Goal: Complete application form: Complete application form

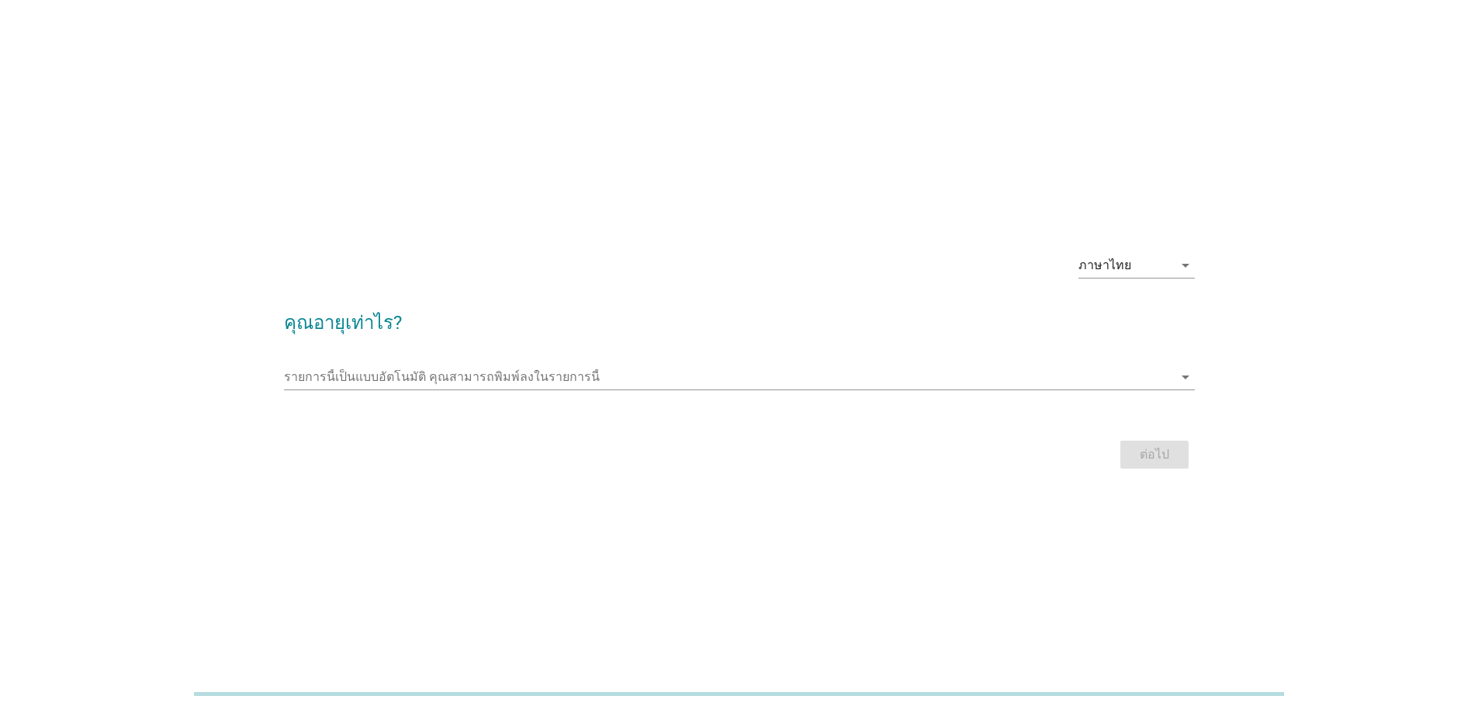
click at [363, 328] on h2 "คุณอายุเท่าไร?" at bounding box center [739, 314] width 911 height 43
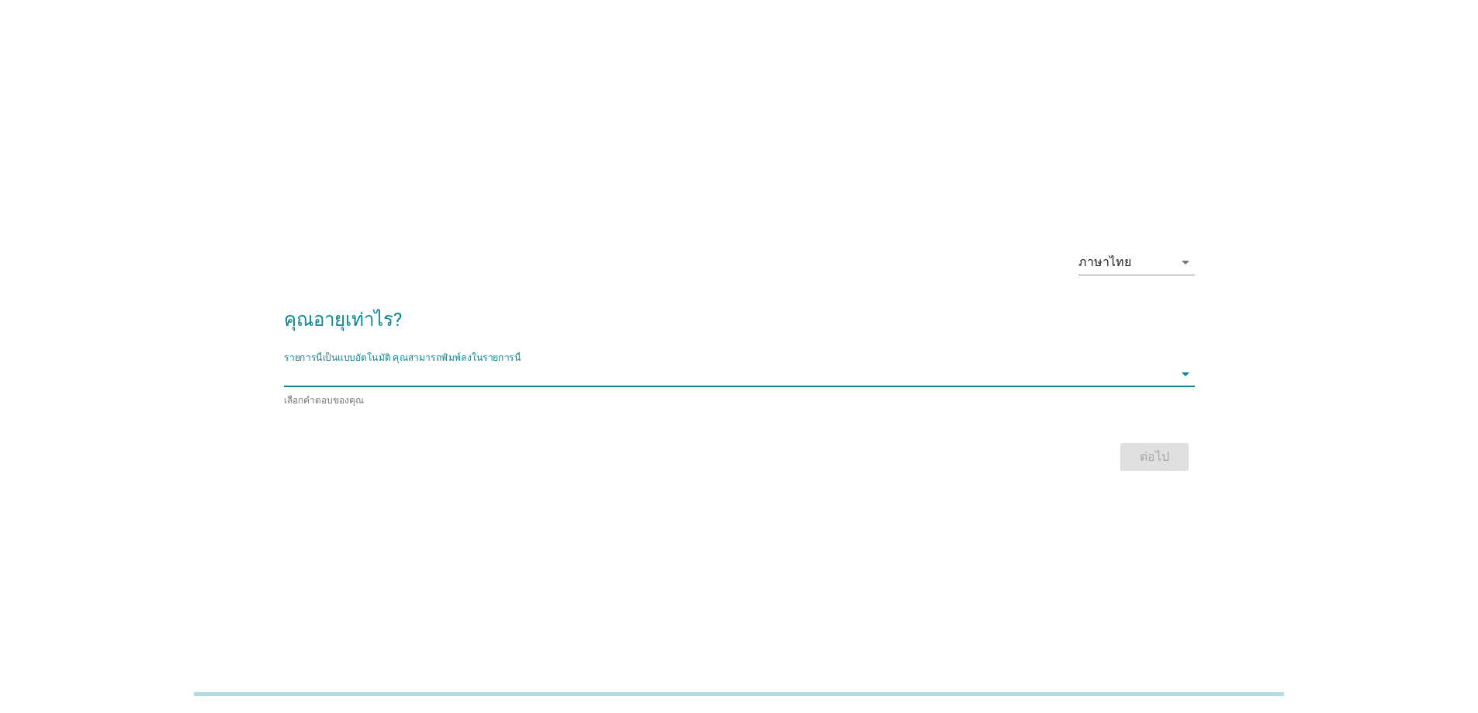
click at [339, 378] on input "รายการนี้เป็นแบบอัตโนมัติ คุณสามารถพิมพ์ลงในรายการนี้" at bounding box center [728, 374] width 889 height 25
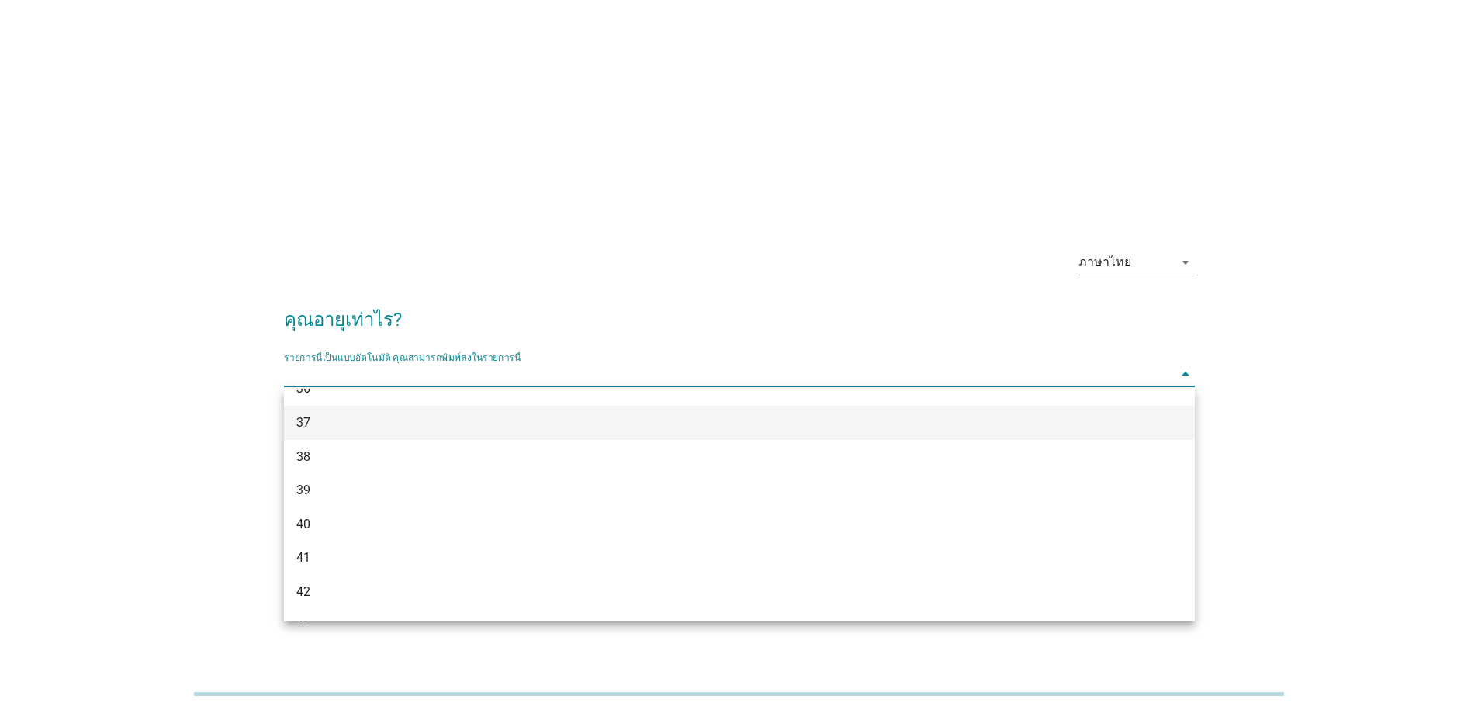
scroll to position [698, 0]
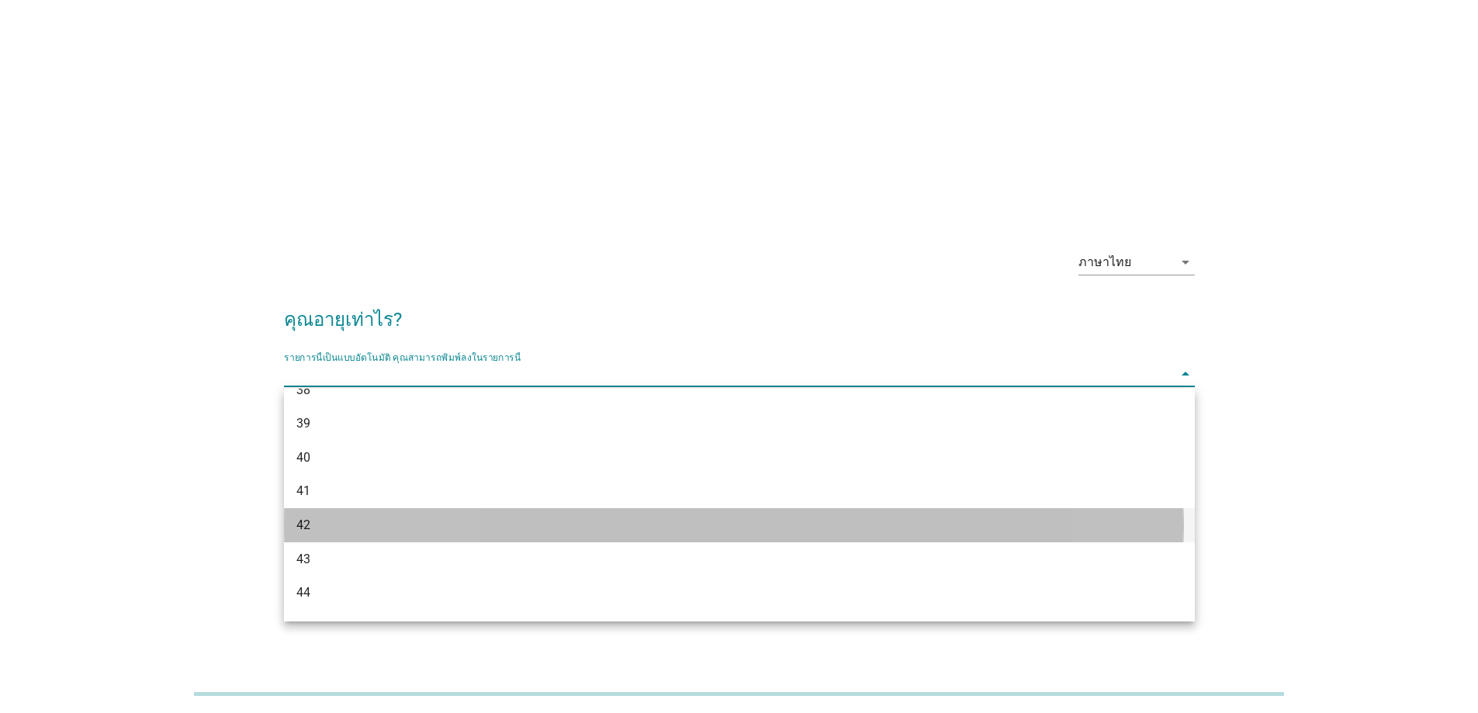
click at [329, 521] on div "42" at bounding box center [702, 525] width 812 height 19
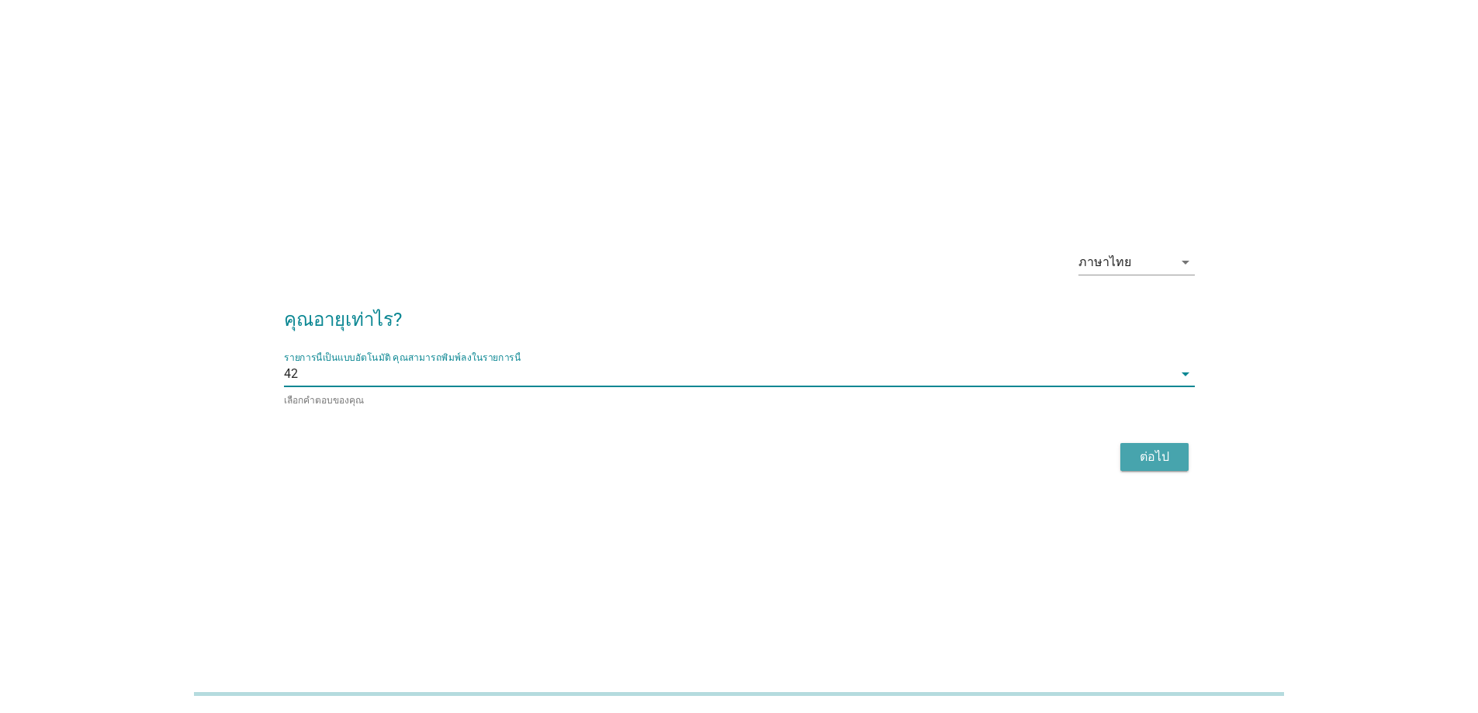
click at [1165, 460] on div "ต่อไป" at bounding box center [1154, 457] width 43 height 19
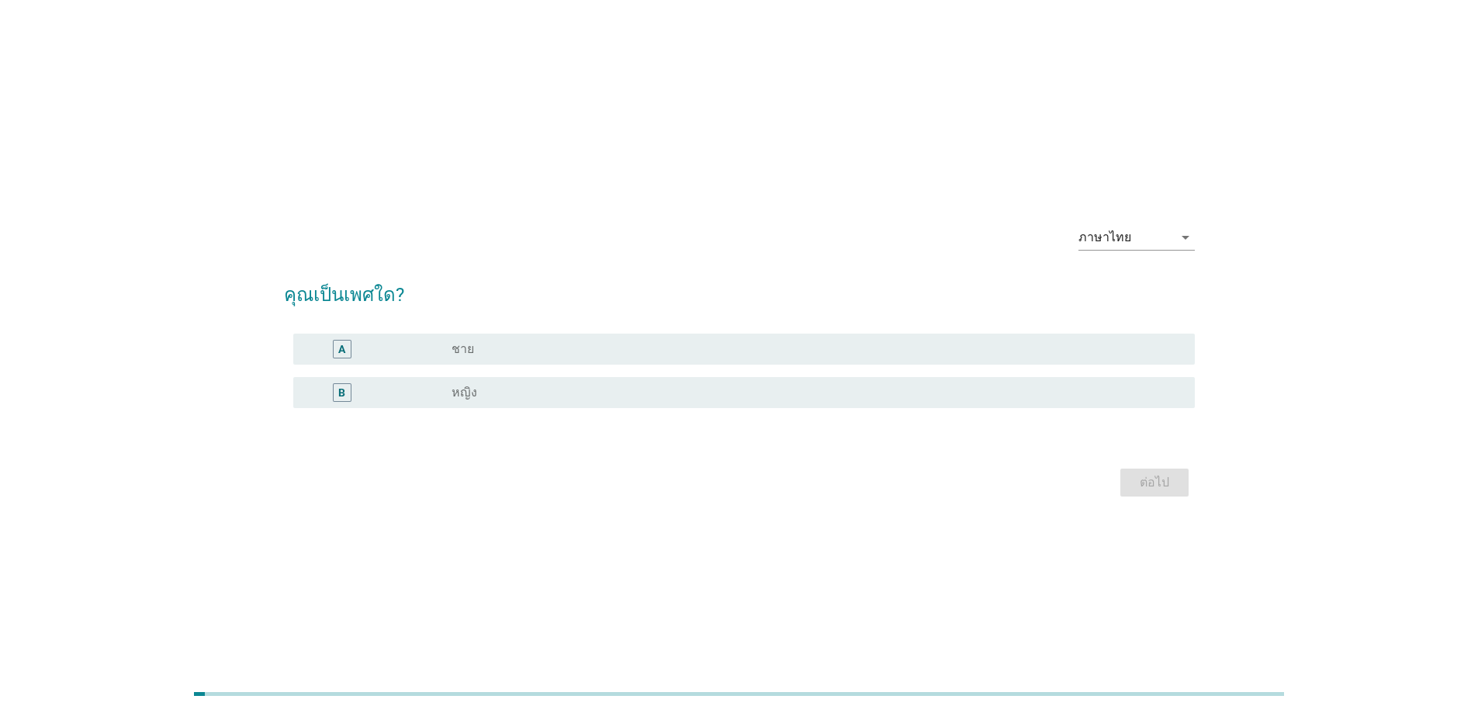
drag, startPoint x: 483, startPoint y: 389, endPoint x: 671, endPoint y: 386, distance: 188.6
click at [483, 389] on div "radio_button_unchecked หญิง" at bounding box center [811, 393] width 718 height 16
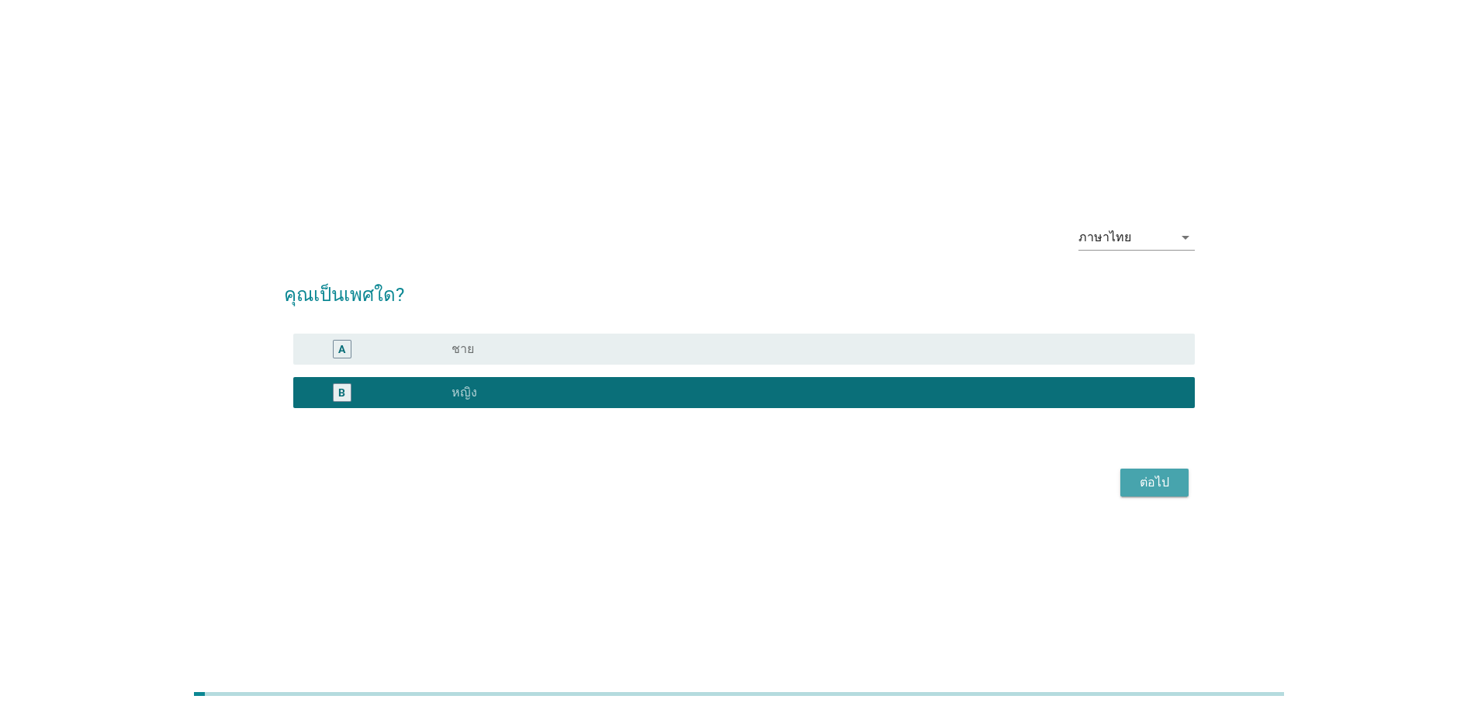
click at [1166, 482] on div "ต่อไป" at bounding box center [1154, 482] width 43 height 19
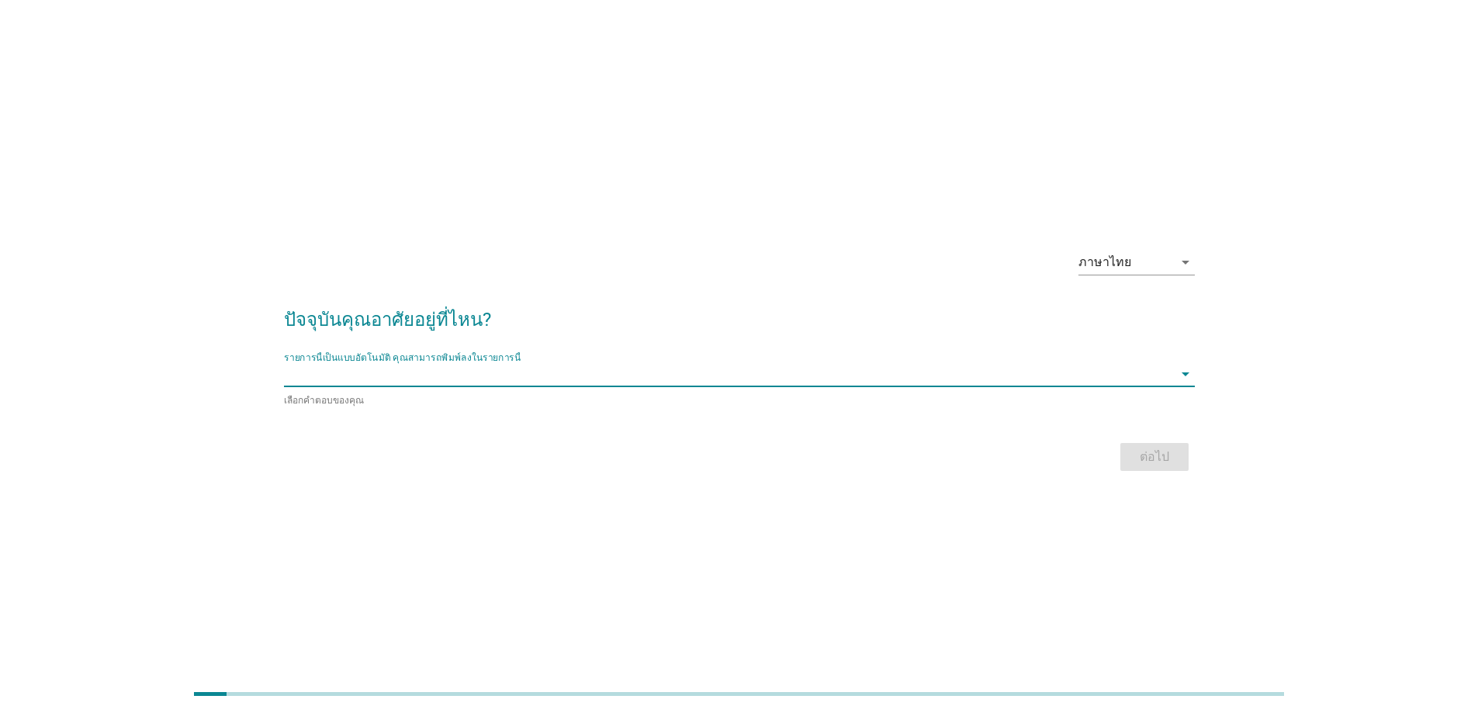
click at [565, 379] on input "รายการนี้เป็นแบบอัตโนมัติ คุณสามารถพิมพ์ลงในรายการนี้" at bounding box center [728, 374] width 889 height 25
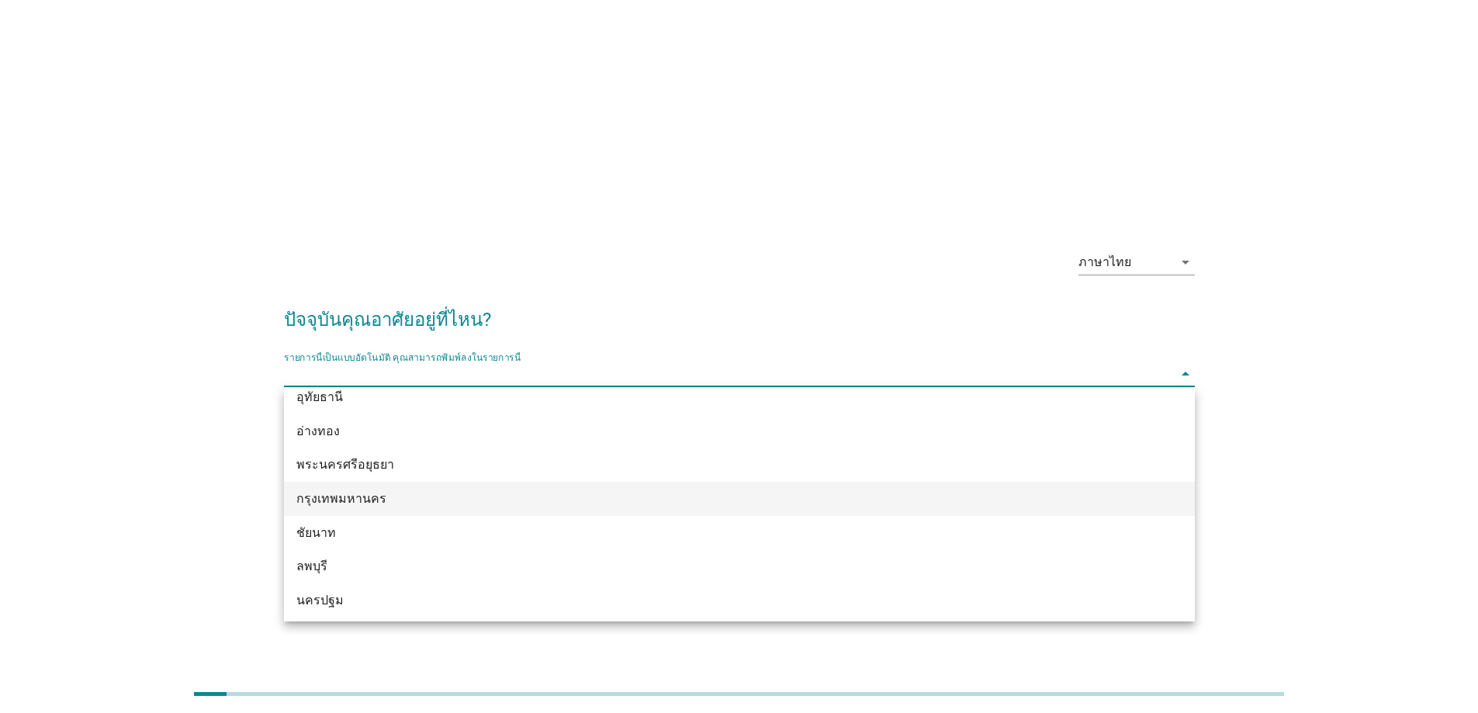
scroll to position [1155, 0]
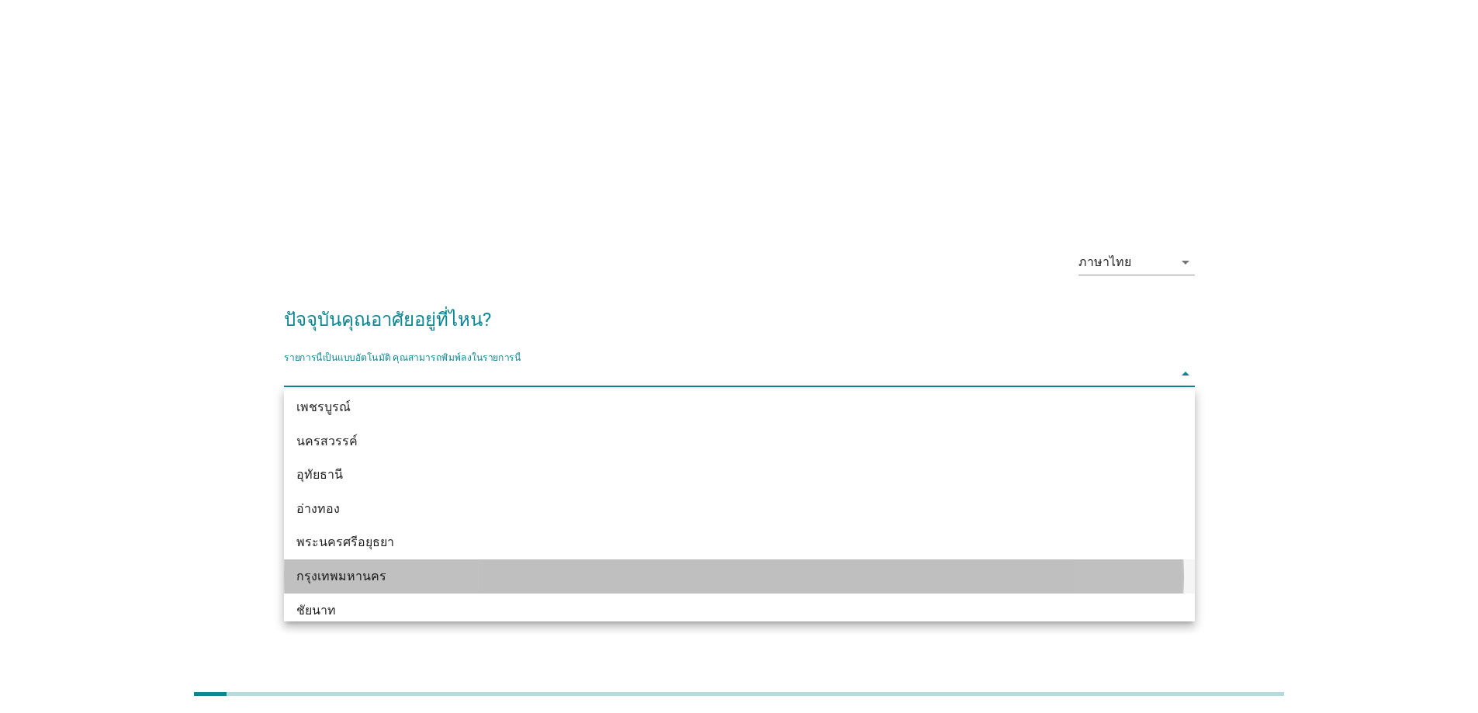
click at [434, 571] on div "กรุงเทพมหานคร" at bounding box center [702, 576] width 812 height 19
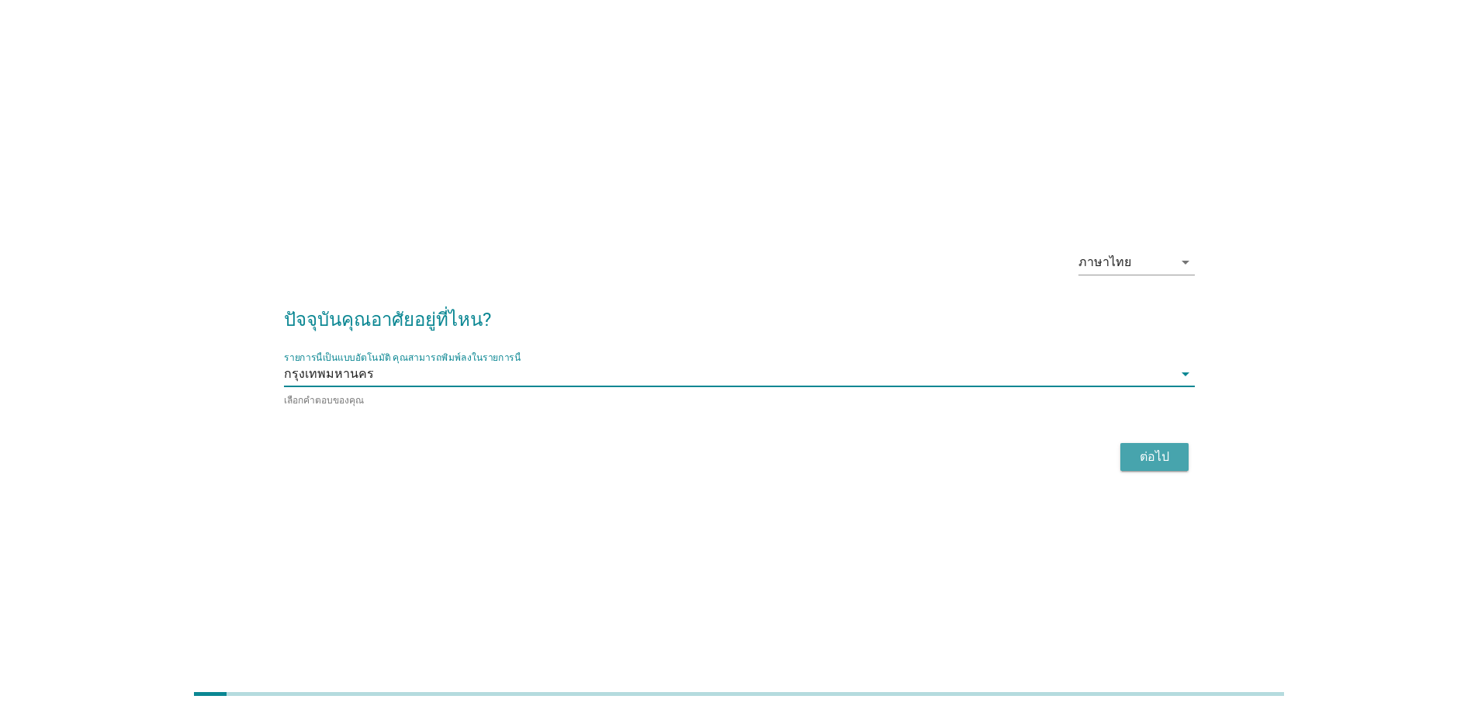
click at [1170, 455] on div "ต่อไป" at bounding box center [1154, 457] width 43 height 19
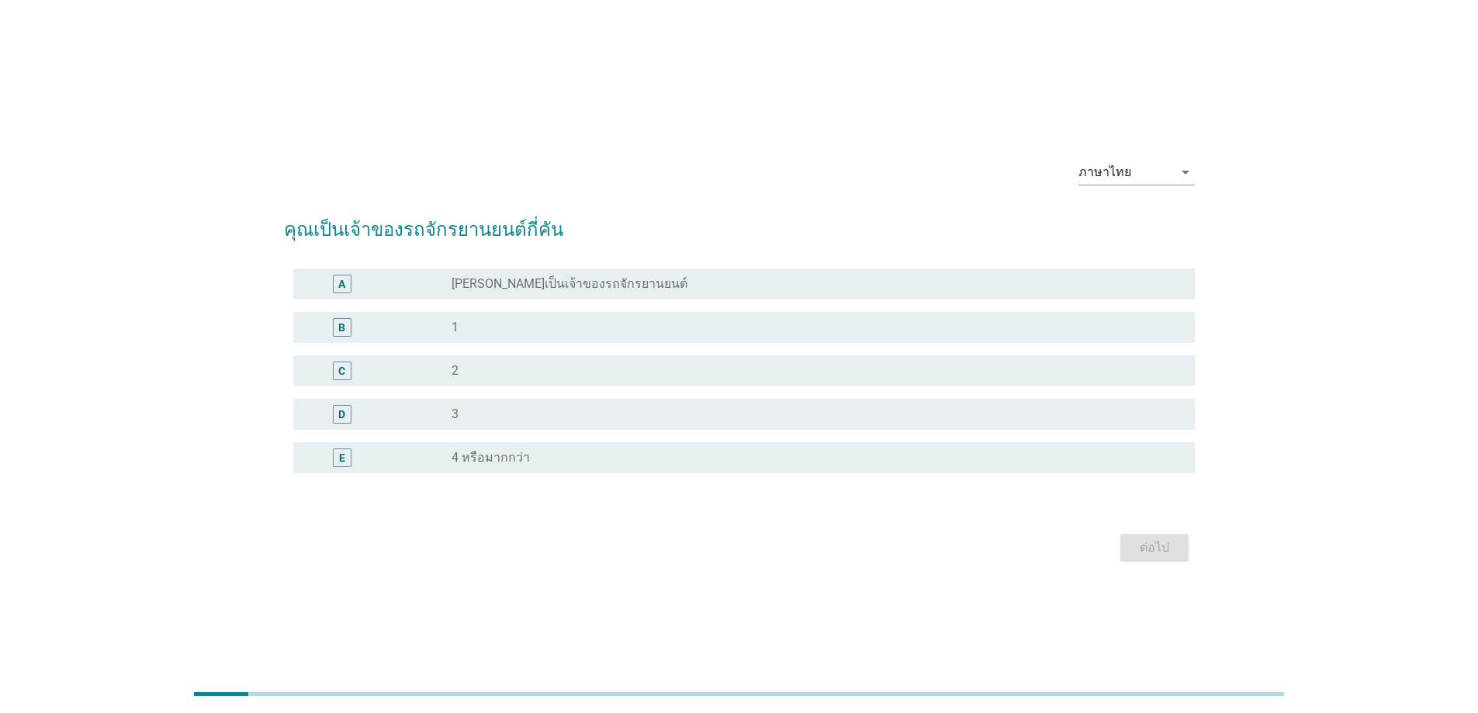
click at [510, 324] on div "radio_button_unchecked 1" at bounding box center [811, 328] width 718 height 16
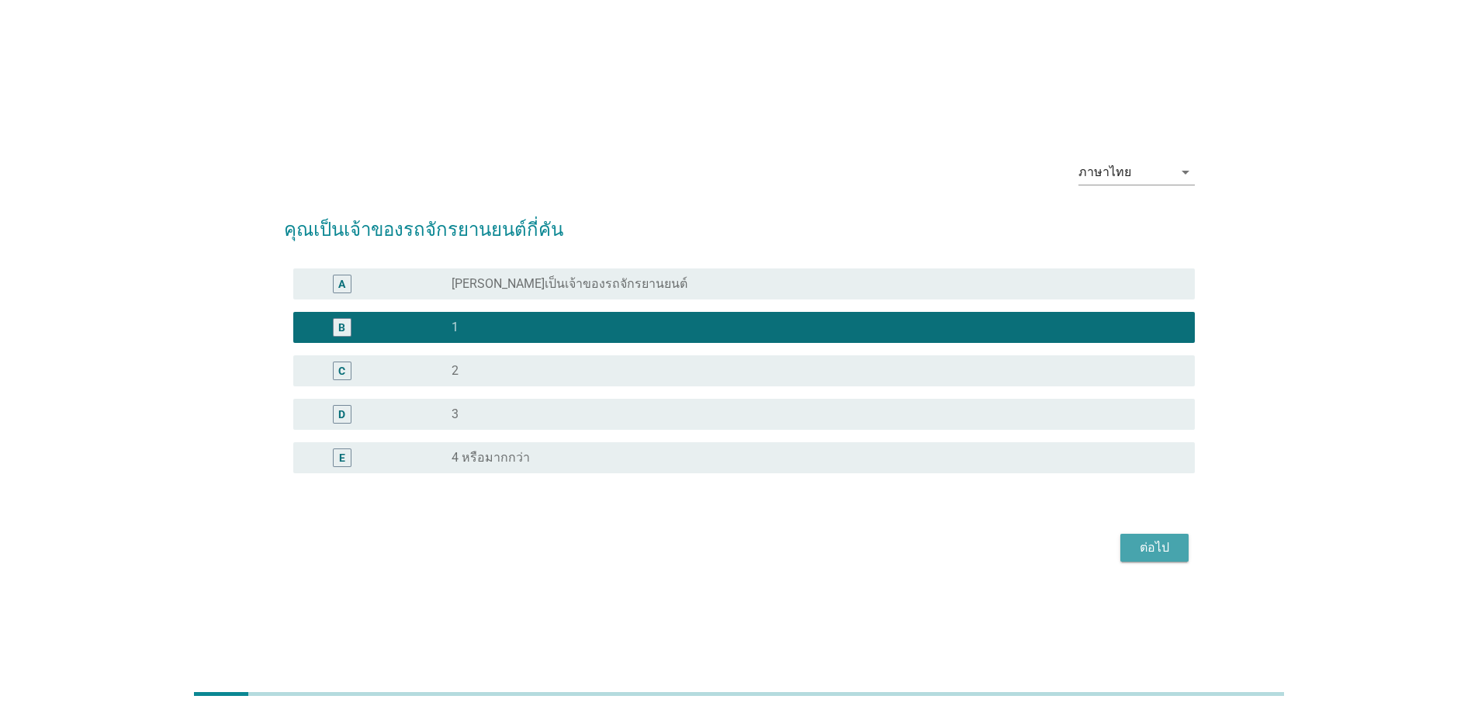
click at [1162, 544] on div "ต่อไป" at bounding box center [1154, 547] width 43 height 19
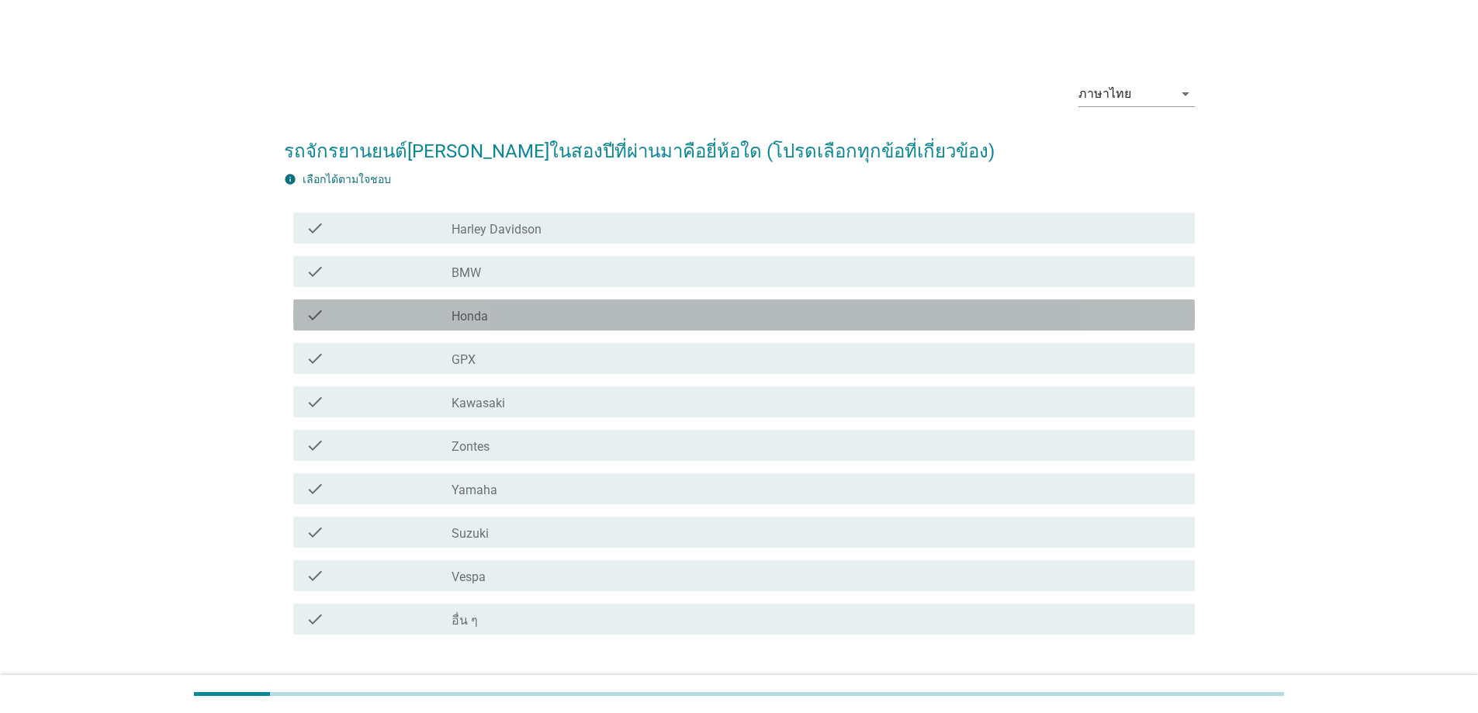
click at [513, 326] on div "check check_box_outline_blank Honda" at bounding box center [744, 315] width 902 height 31
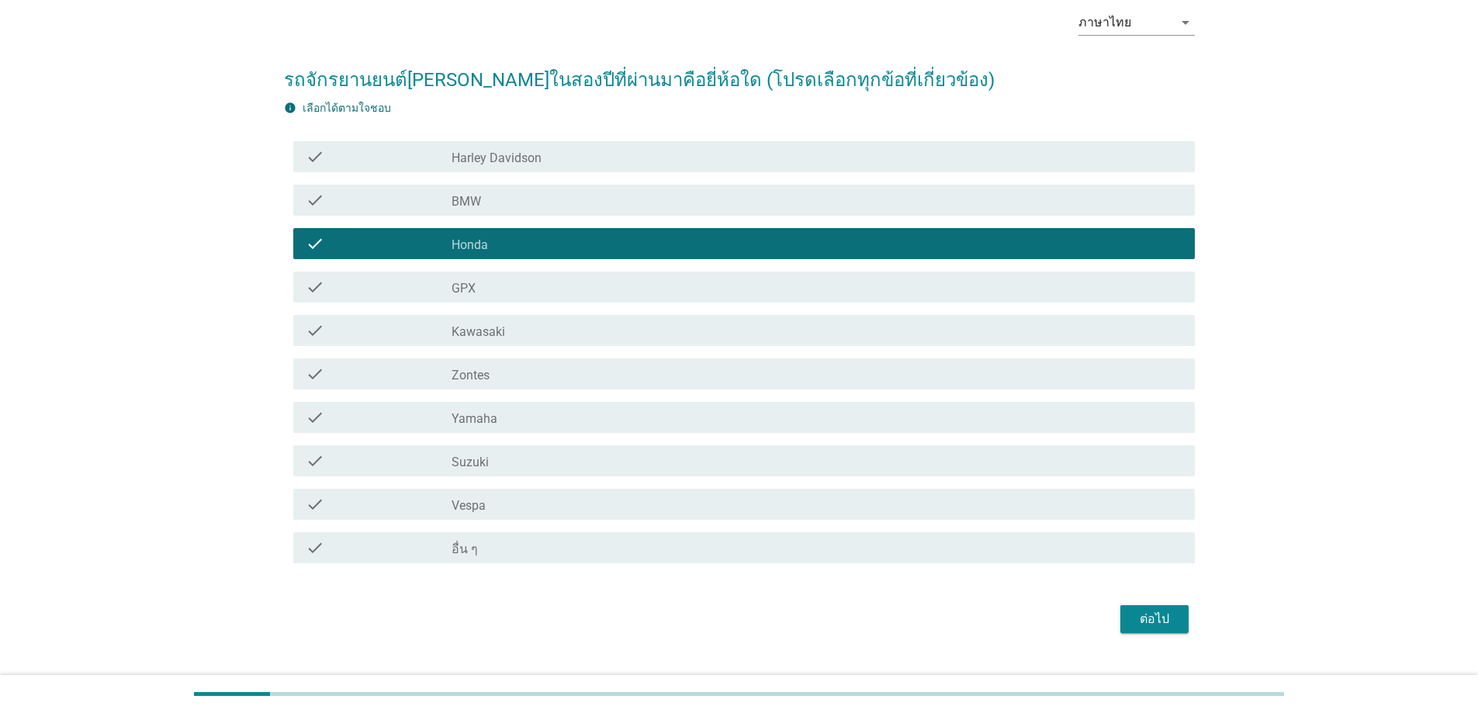
scroll to position [102, 0]
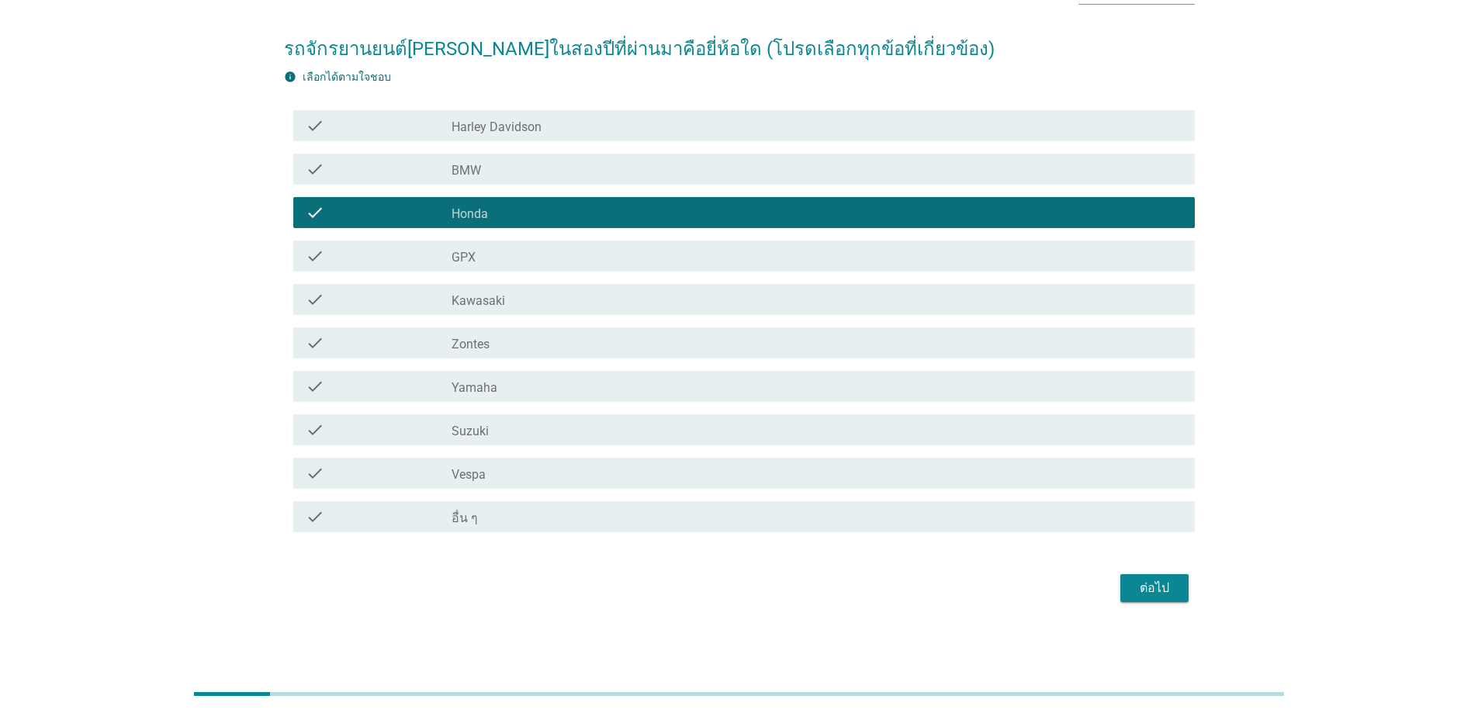
click at [1164, 591] on div "ต่อไป" at bounding box center [1154, 588] width 43 height 19
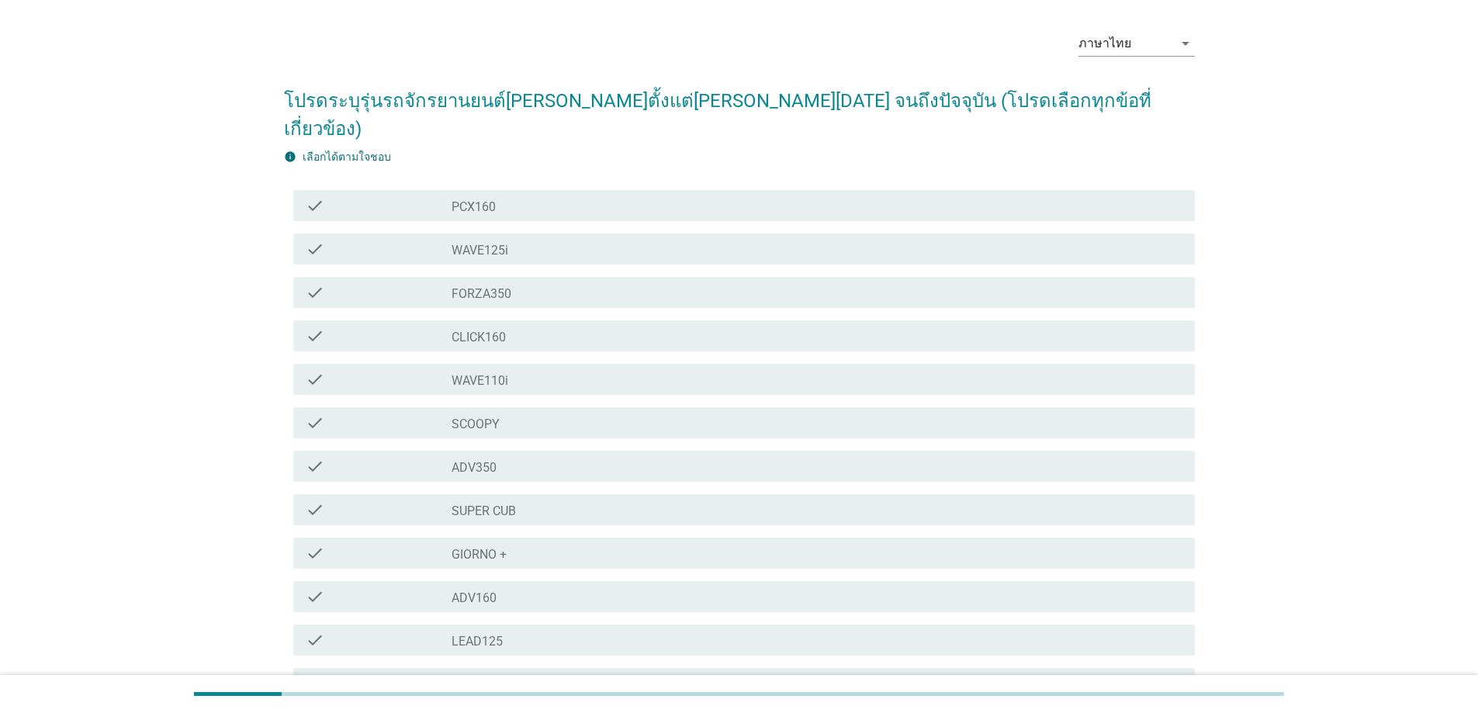
scroll to position [78, 0]
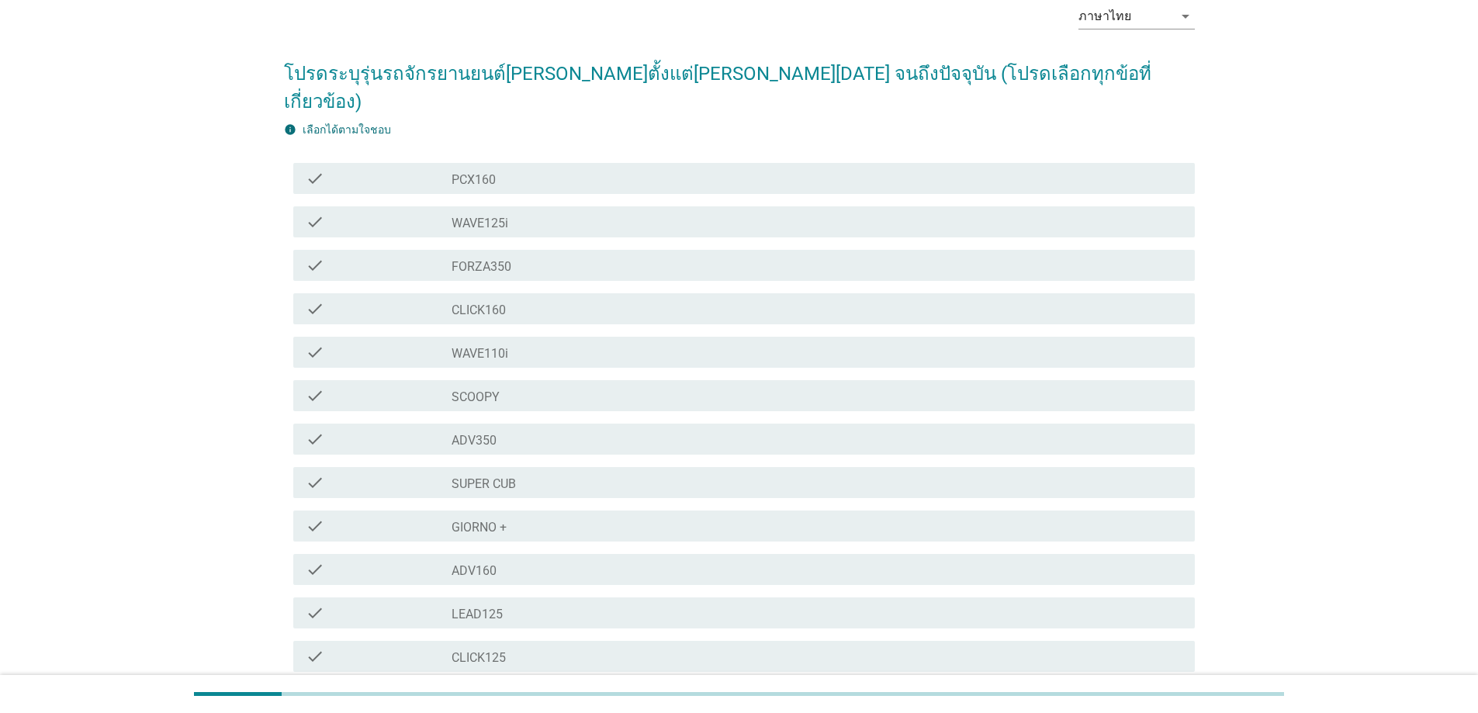
click at [509, 213] on div "check_box_outline_blank WAVE125i" at bounding box center [817, 222] width 731 height 19
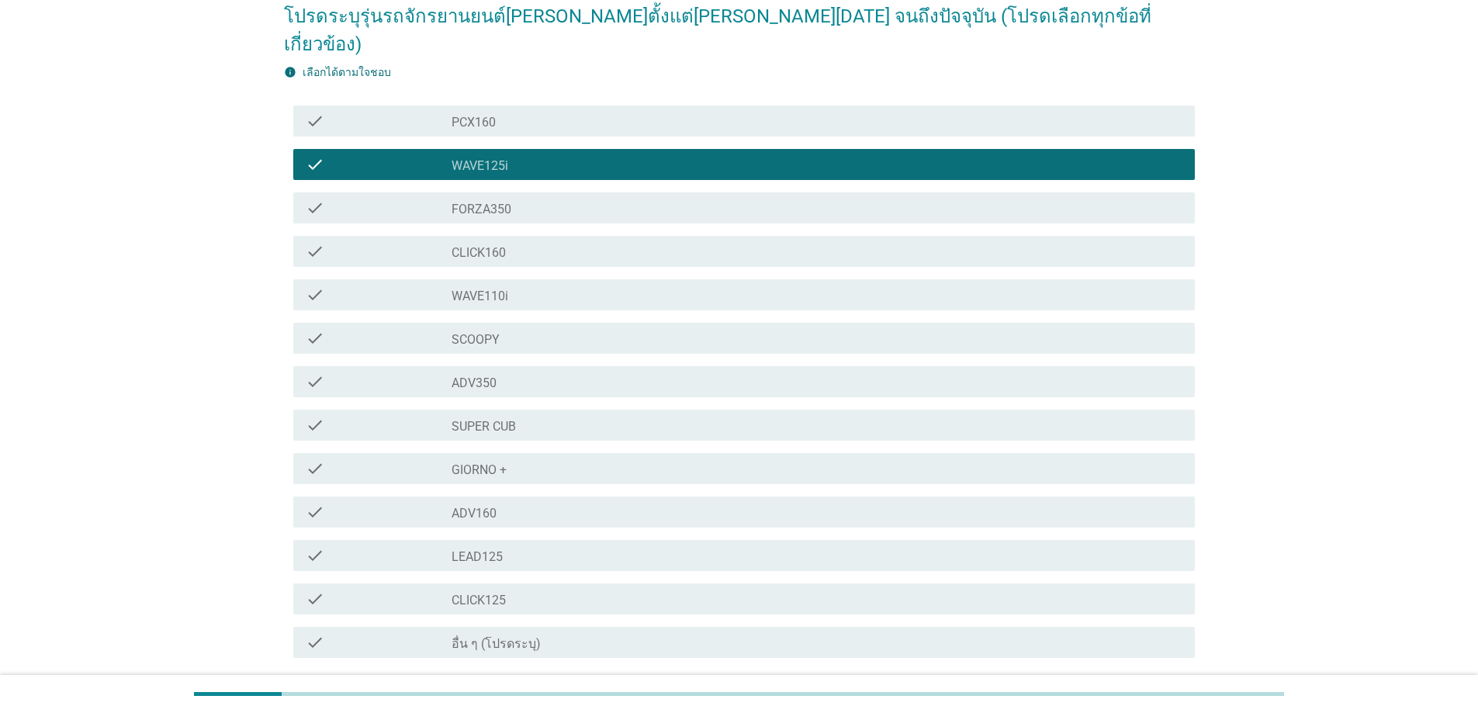
scroll to position [233, 0]
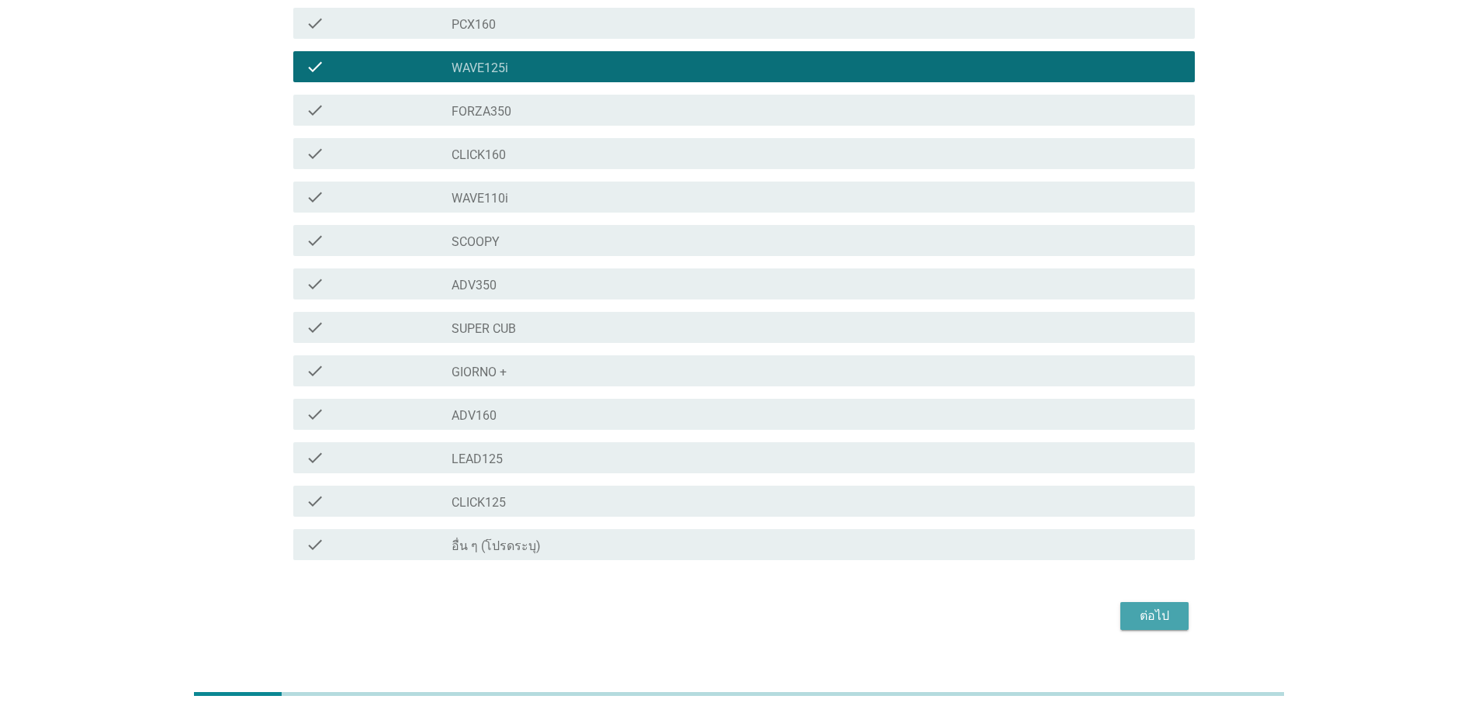
click at [1174, 607] on div "ต่อไป" at bounding box center [1154, 616] width 43 height 19
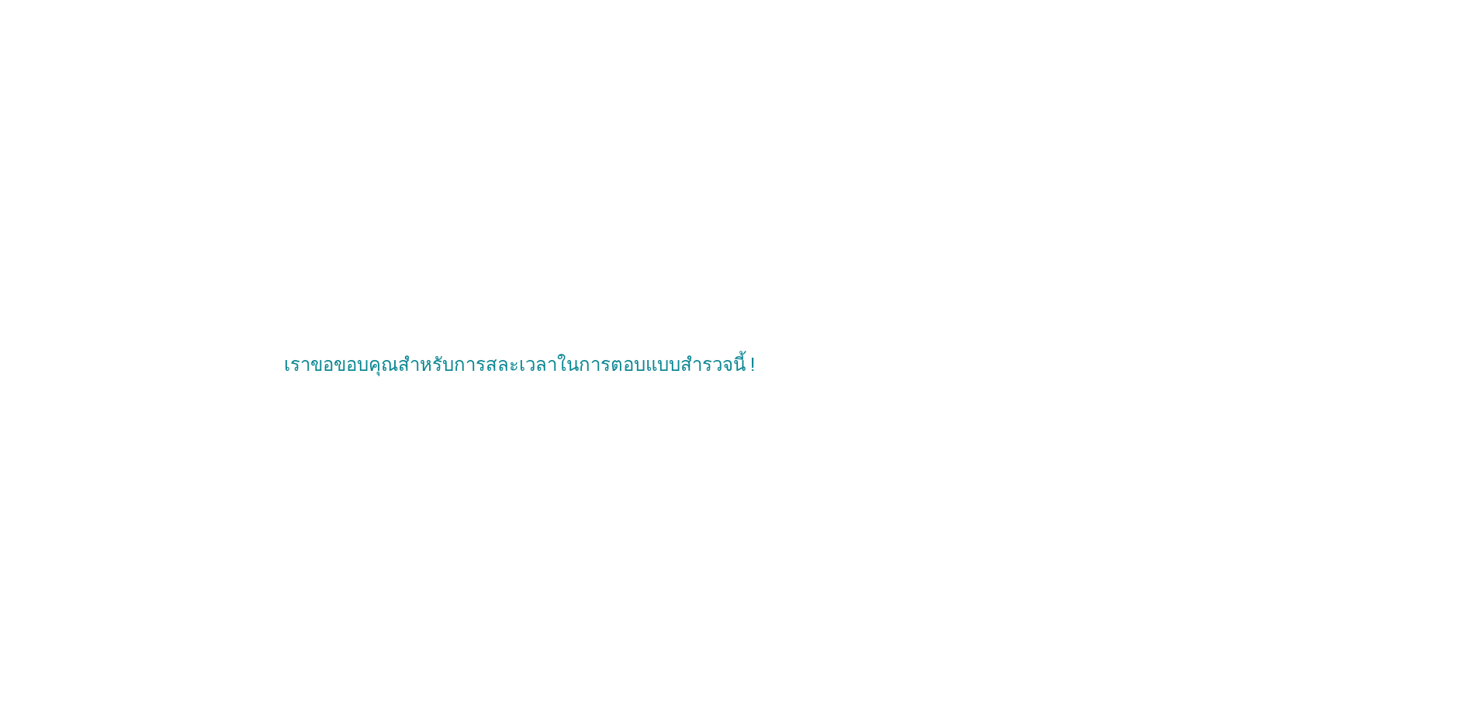
scroll to position [0, 0]
